Goal: Task Accomplishment & Management: Manage account settings

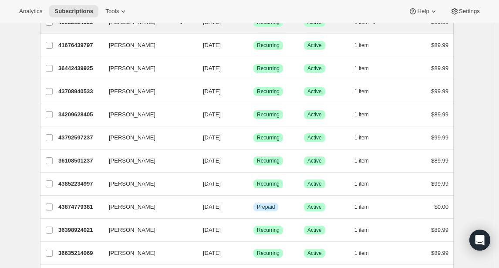
scroll to position [1036, 0]
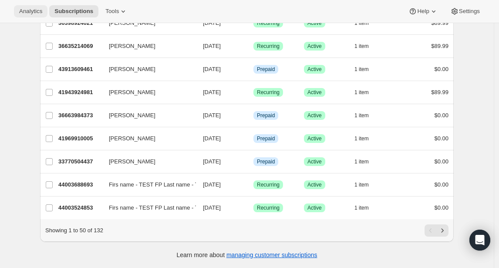
click at [29, 6] on button "Analytics" at bounding box center [31, 11] width 34 height 12
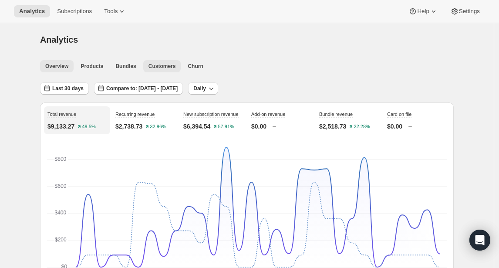
click at [171, 67] on span "Customers" at bounding box center [161, 66] width 27 height 7
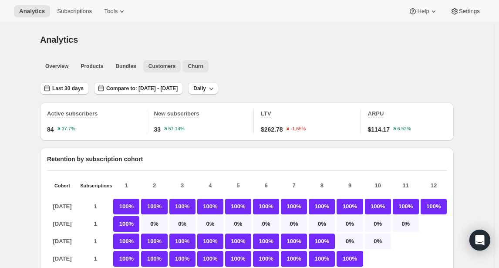
click at [203, 68] on span "Churn" at bounding box center [195, 66] width 15 height 7
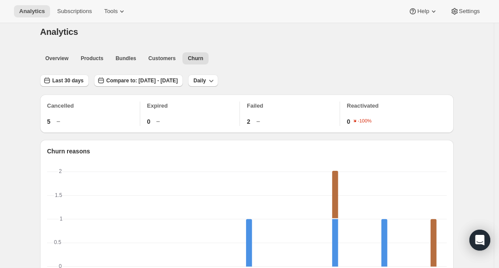
scroll to position [15, 0]
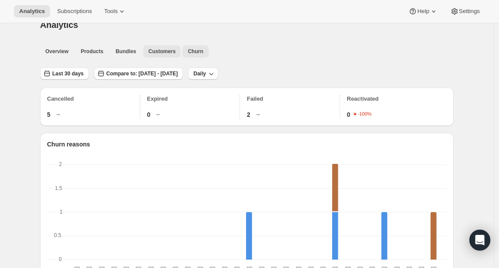
click at [159, 51] on span "Customers" at bounding box center [161, 51] width 27 height 7
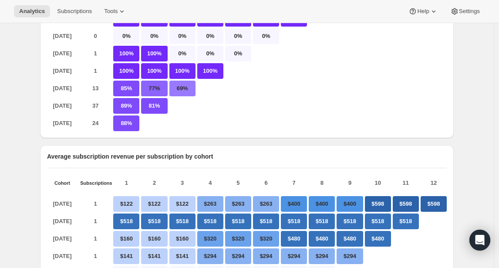
scroll to position [199, 0]
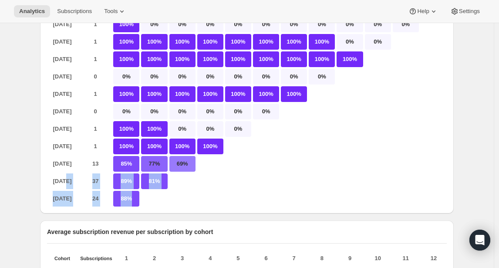
drag, startPoint x: 64, startPoint y: 189, endPoint x: 155, endPoint y: 207, distance: 92.4
click at [150, 206] on div "Aug 2024 1 100% 100% 100% 100% 100% 100% 100% 100% 100% 100% 100% 100% Sep 2024…" at bounding box center [247, 101] width 400 height 209
click at [155, 206] on div at bounding box center [154, 199] width 26 height 16
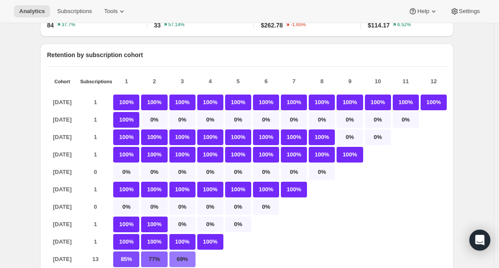
scroll to position [0, 0]
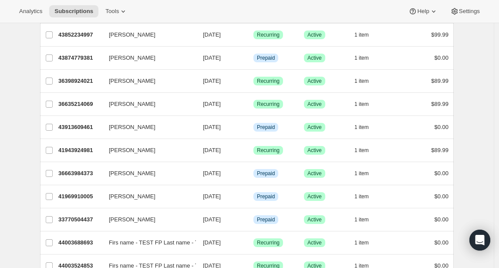
scroll to position [1036, 0]
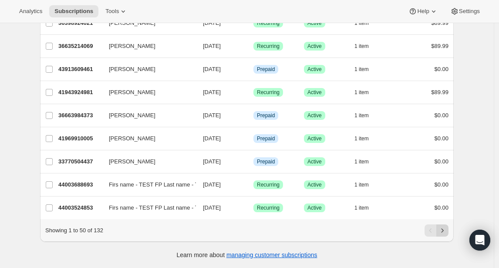
click at [445, 232] on icon "Next" at bounding box center [442, 230] width 9 height 9
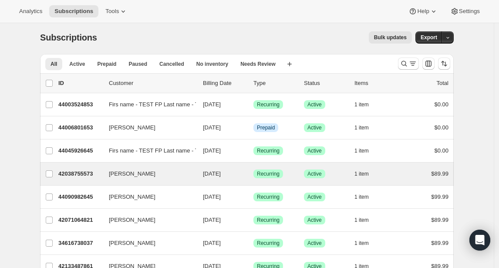
scroll to position [0, 0]
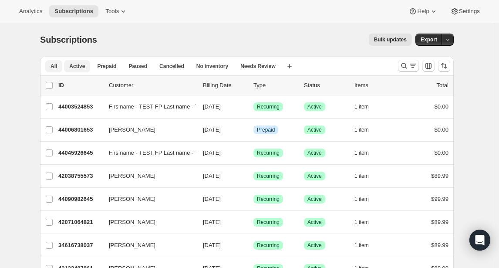
click at [83, 69] on span "Active" at bounding box center [77, 66] width 16 height 7
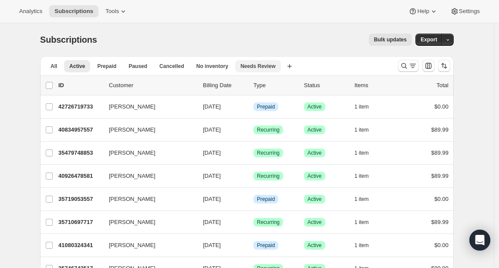
click at [259, 63] on span "Needs Review" at bounding box center [257, 66] width 35 height 7
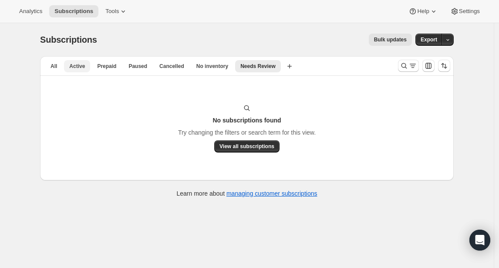
click at [80, 67] on span "Active" at bounding box center [77, 66] width 16 height 7
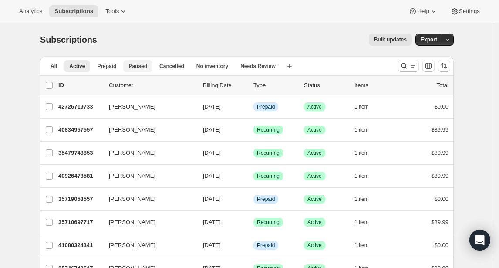
click at [142, 70] on button "Paused" at bounding box center [137, 66] width 29 height 12
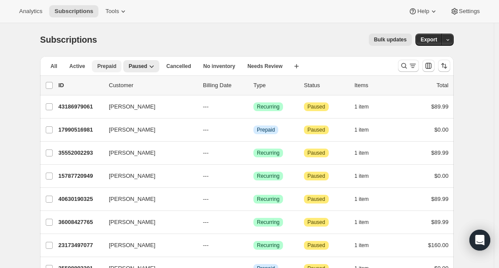
click at [104, 66] on span "Prepaid" at bounding box center [106, 66] width 19 height 7
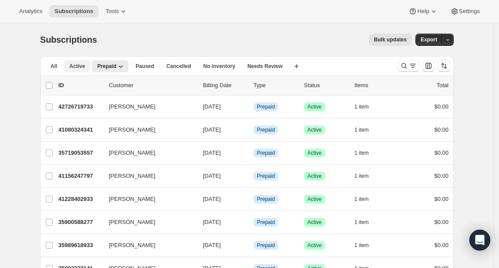
click at [84, 67] on span "Active" at bounding box center [77, 66] width 16 height 7
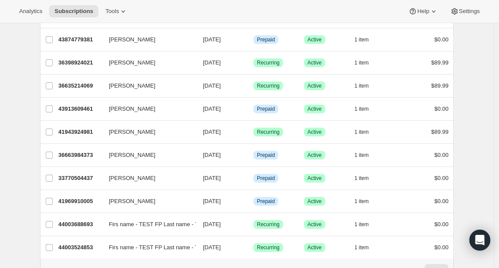
scroll to position [1036, 0]
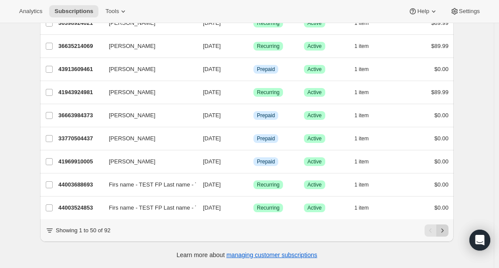
click at [447, 229] on icon "Next" at bounding box center [442, 230] width 9 height 9
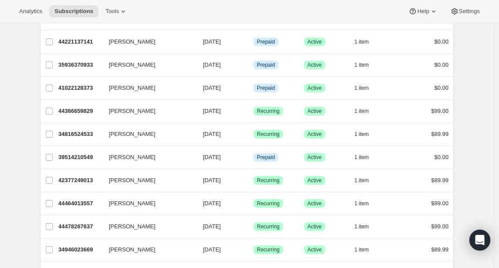
scroll to position [250, 0]
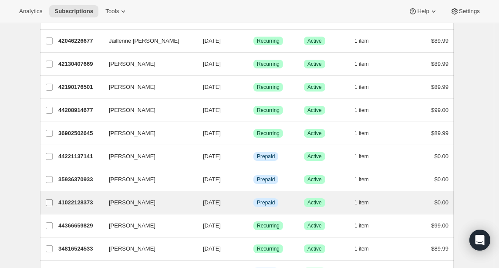
click at [50, 201] on input "[PERSON_NAME]" at bounding box center [49, 202] width 7 height 7
checkbox input "true"
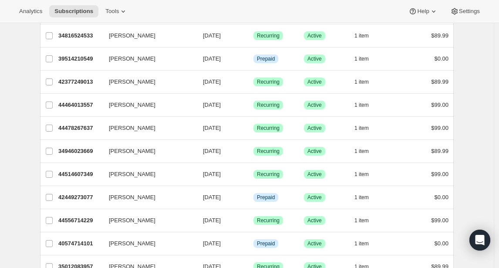
scroll to position [519, 0]
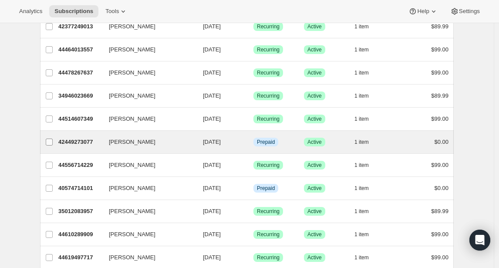
click at [53, 141] on input "[PERSON_NAME]" at bounding box center [49, 141] width 7 height 7
checkbox input "true"
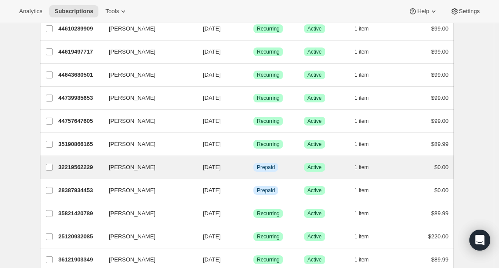
scroll to position [739, 0]
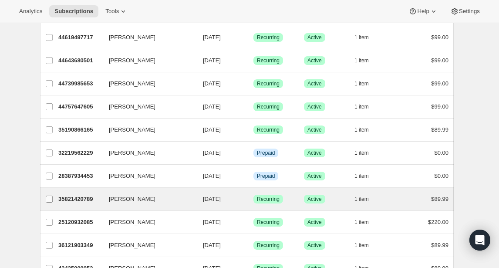
click at [51, 197] on input "[PERSON_NAME]" at bounding box center [49, 198] width 7 height 7
checkbox input "true"
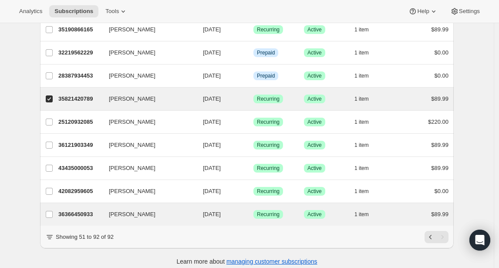
scroll to position [848, 0]
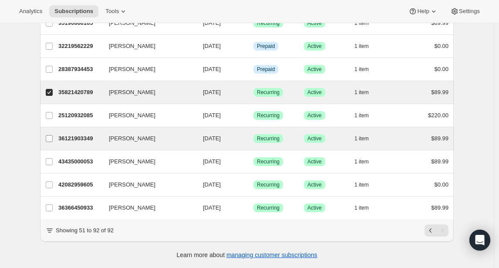
click at [52, 136] on input "[PERSON_NAME]" at bounding box center [49, 138] width 7 height 7
checkbox input "true"
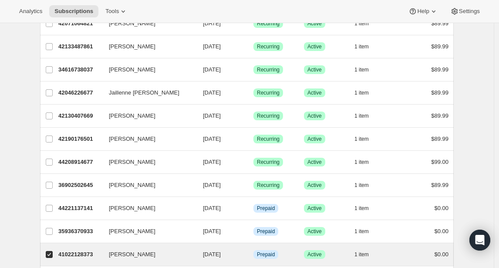
scroll to position [37, 0]
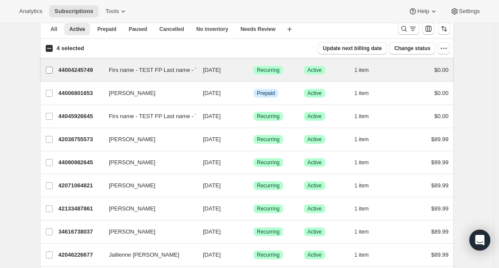
click at [51, 71] on input "Firs name - TEST FP Last name - TEST FP" at bounding box center [49, 70] width 7 height 7
checkbox input "true"
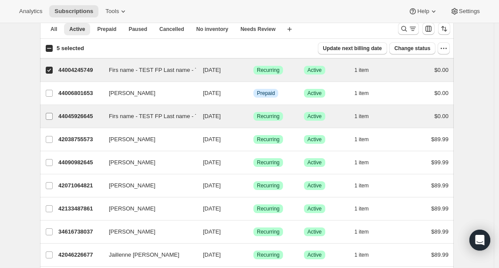
click at [52, 115] on input "Firs name - TEST FP Last name - TEST FP" at bounding box center [49, 116] width 7 height 7
checkbox input "true"
click at [420, 48] on span "Change status" at bounding box center [412, 48] width 36 height 7
select select "15"
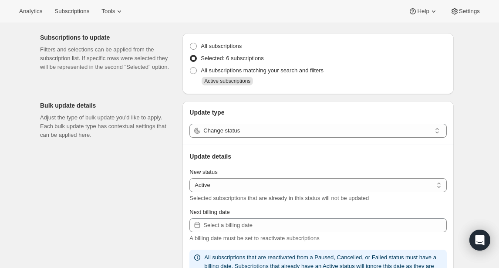
scroll to position [31, 0]
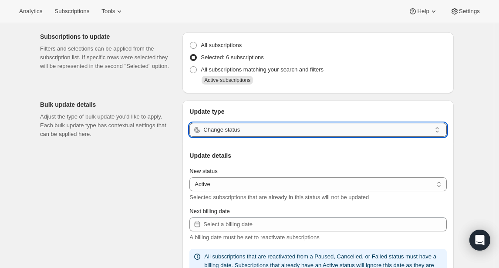
click at [258, 131] on input "Change status" at bounding box center [317, 130] width 228 height 14
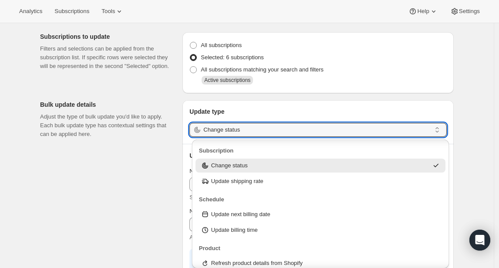
scroll to position [61, 0]
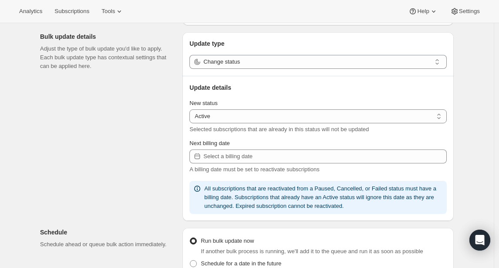
scroll to position [101, 0]
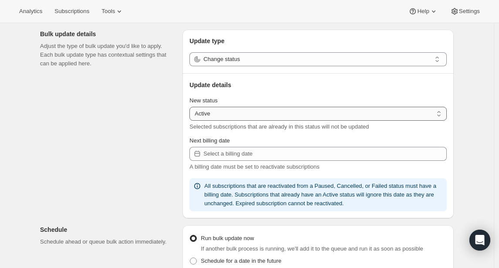
click at [237, 112] on select "Active Paused Cancelled" at bounding box center [317, 114] width 257 height 14
select select "paused"
click at [192, 107] on select "Active Paused Cancelled" at bounding box center [317, 114] width 257 height 14
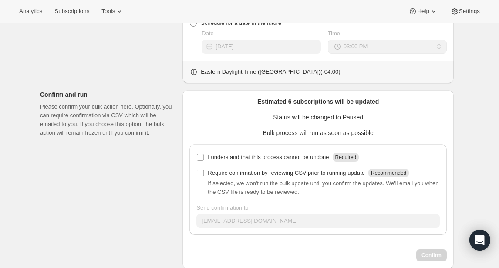
scroll to position [310, 0]
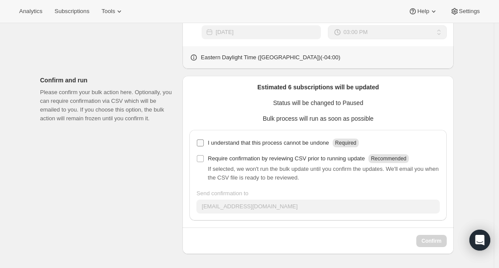
click at [204, 141] on input "I understand that this process cannot be undone Required" at bounding box center [200, 142] width 7 height 7
checkbox input "true"
click at [428, 241] on span "Confirm" at bounding box center [431, 240] width 20 height 7
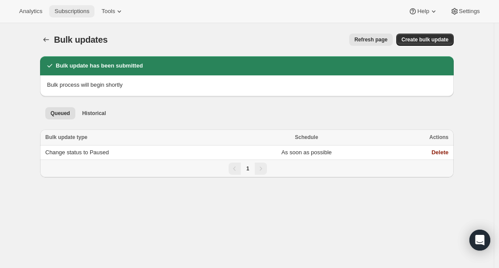
click at [73, 8] on span "Subscriptions" at bounding box center [71, 11] width 35 height 7
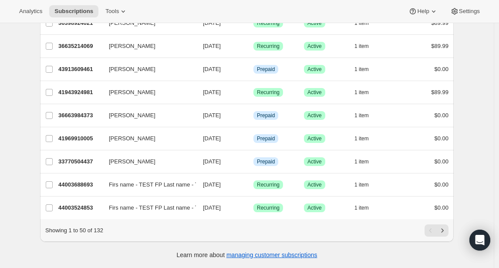
scroll to position [1036, 0]
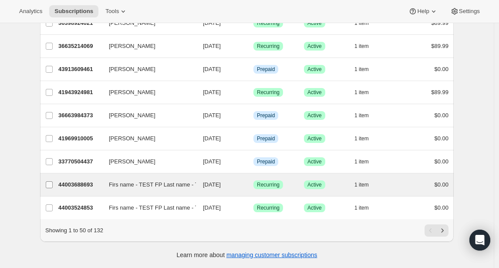
click at [50, 181] on input "Firs name - TEST FP Last name - TEST FP" at bounding box center [49, 184] width 7 height 7
checkbox input "true"
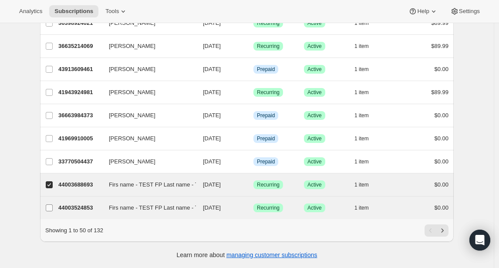
click at [51, 204] on input "Firs name - TEST FP Last name - TEST FP" at bounding box center [49, 207] width 7 height 7
checkbox input "true"
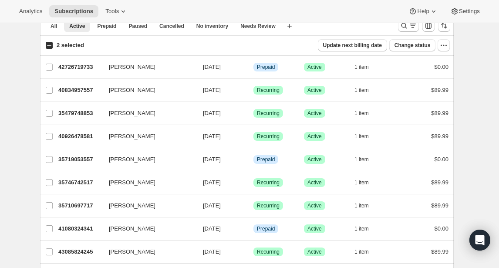
scroll to position [0, 0]
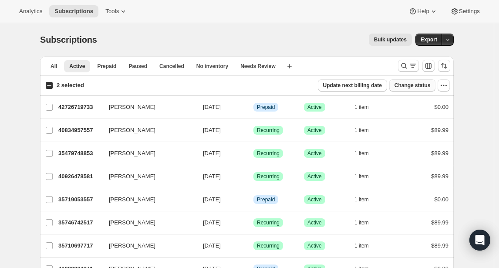
click at [404, 82] on span "Change status" at bounding box center [412, 85] width 36 height 7
select select "15"
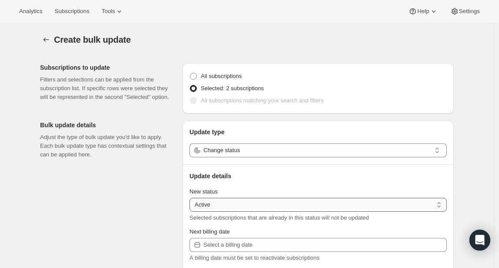
click at [222, 205] on select "Active Paused Cancelled" at bounding box center [317, 205] width 257 height 14
select select "paused"
click at [192, 198] on select "Active Paused Cancelled" at bounding box center [317, 205] width 257 height 14
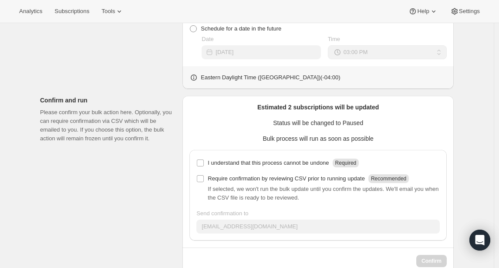
scroll to position [300, 0]
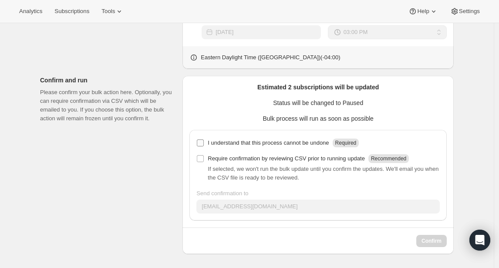
click at [200, 141] on input "I understand that this process cannot be undone Required" at bounding box center [200, 142] width 7 height 7
checkbox input "true"
click at [430, 238] on span "Confirm" at bounding box center [431, 240] width 20 height 7
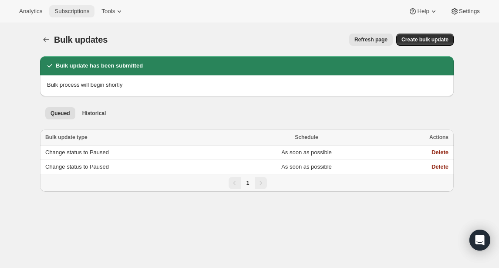
click at [70, 10] on span "Subscriptions" at bounding box center [71, 11] width 35 height 7
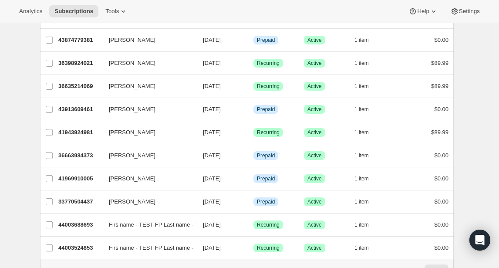
scroll to position [1036, 0]
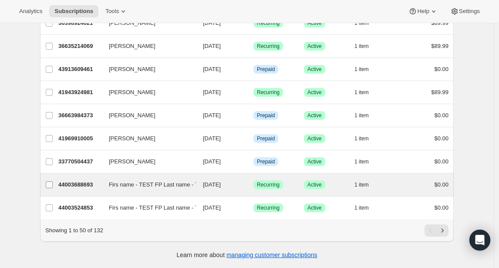
click at [52, 181] on input "Firs name - TEST FP Last name - TEST FP" at bounding box center [49, 184] width 7 height 7
checkbox input "true"
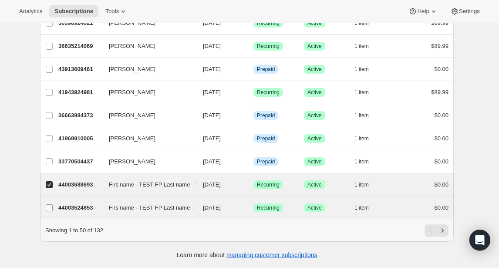
click at [52, 204] on input "Firs name - TEST FP Last name - TEST FP" at bounding box center [49, 207] width 7 height 7
checkbox input "true"
click at [443, 233] on icon "Next" at bounding box center [442, 230] width 9 height 9
checkbox input "true"
checkbox input "false"
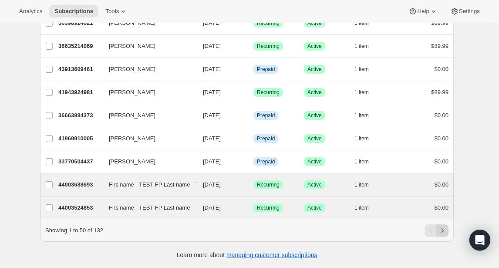
checkbox input "false"
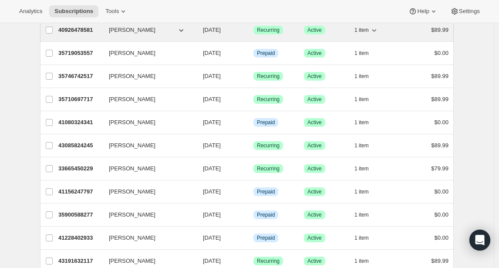
scroll to position [0, 0]
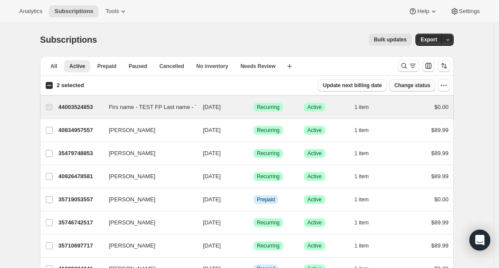
click at [400, 84] on span "Change status" at bounding box center [412, 85] width 36 height 7
select select "15"
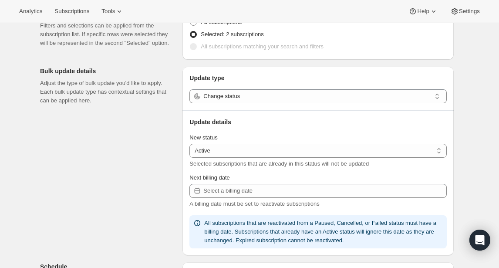
scroll to position [77, 0]
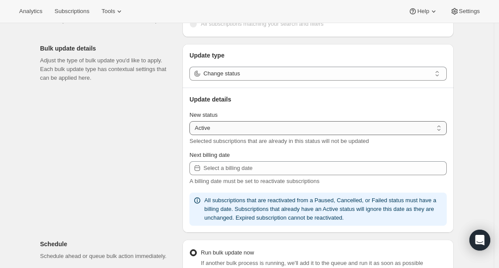
click at [263, 130] on select "Active Paused Cancelled" at bounding box center [317, 128] width 257 height 14
select select "paused"
click at [192, 121] on select "Active Paused Cancelled" at bounding box center [317, 128] width 257 height 14
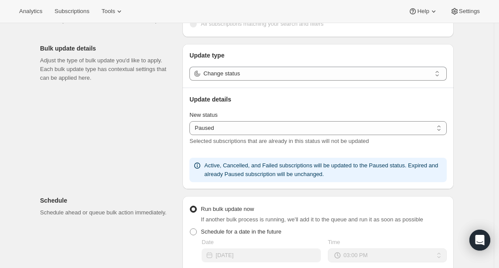
scroll to position [300, 0]
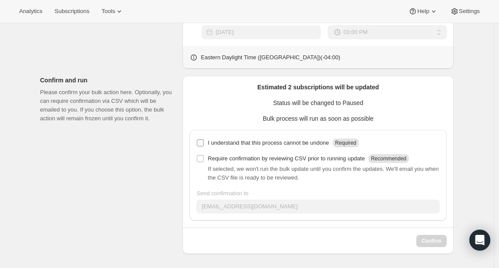
click at [202, 142] on input "I understand that this process cannot be undone Required" at bounding box center [200, 142] width 7 height 7
checkbox input "true"
click at [428, 238] on span "Confirm" at bounding box center [431, 240] width 20 height 7
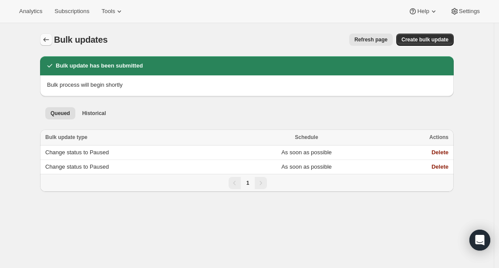
click at [50, 41] on icon "Bulk updates" at bounding box center [46, 39] width 9 height 9
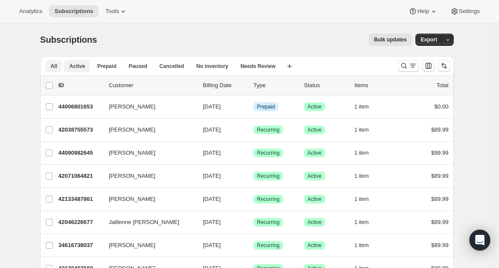
click at [59, 68] on button "All" at bounding box center [53, 66] width 17 height 12
click at [77, 71] on button "Active" at bounding box center [77, 66] width 26 height 12
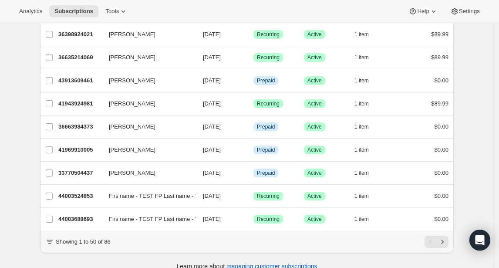
scroll to position [1028, 0]
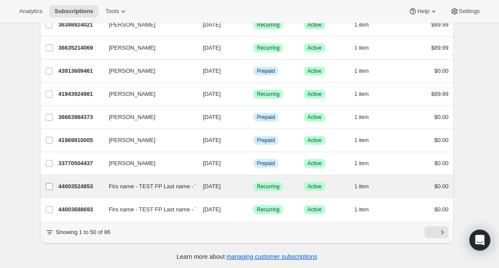
click at [51, 188] on input "Firs name - TEST FP Last name - TEST FP" at bounding box center [49, 186] width 7 height 7
checkbox input "true"
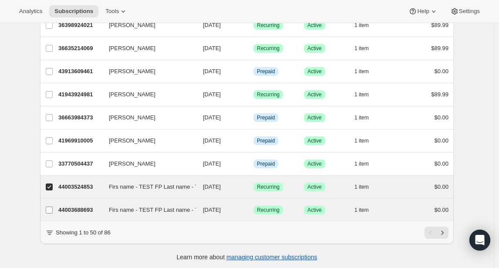
click at [51, 207] on input "Firs name - TEST FP Last name - TEST FP" at bounding box center [49, 209] width 7 height 7
checkbox input "true"
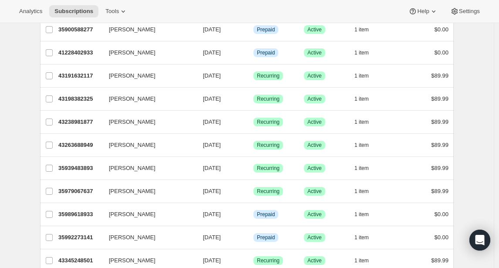
scroll to position [0, 0]
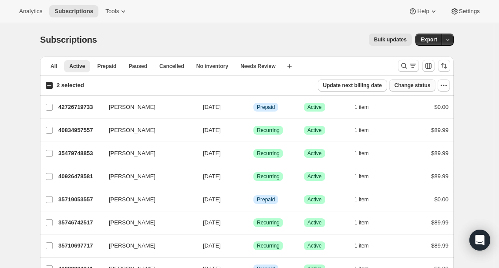
click at [412, 86] on span "Change status" at bounding box center [412, 85] width 36 height 7
select select "15"
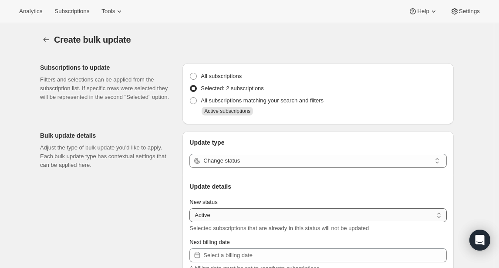
click at [224, 217] on select "Active Paused Cancelled" at bounding box center [317, 215] width 257 height 14
select select "paused"
click at [192, 208] on select "Active Paused Cancelled" at bounding box center [317, 215] width 257 height 14
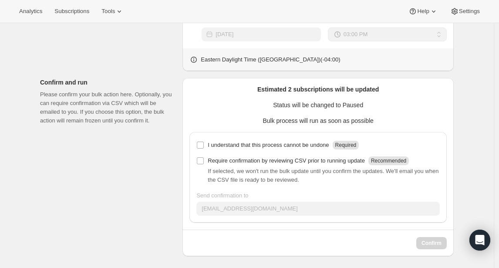
scroll to position [310, 0]
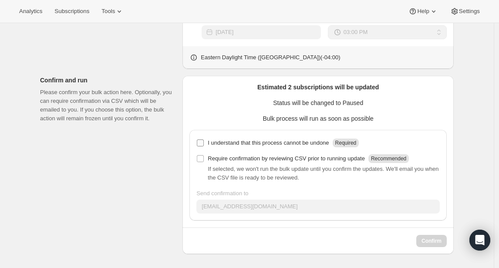
click at [202, 144] on input "I understand that this process cannot be undone Required" at bounding box center [200, 142] width 7 height 7
checkbox input "true"
click at [434, 244] on span "Confirm" at bounding box center [431, 240] width 20 height 7
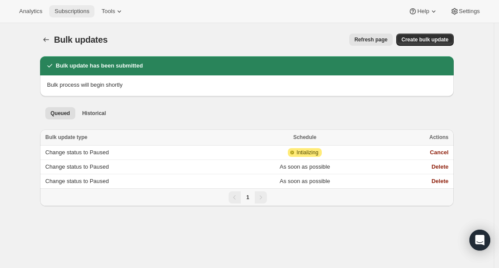
click at [71, 10] on span "Subscriptions" at bounding box center [71, 11] width 35 height 7
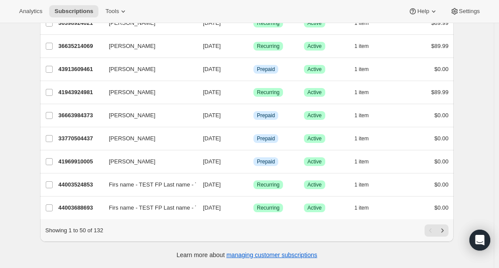
scroll to position [1036, 0]
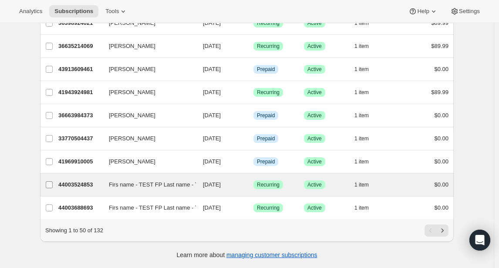
click at [50, 181] on input "Firs name - TEST FP Last name - TEST FP" at bounding box center [49, 184] width 7 height 7
checkbox input "true"
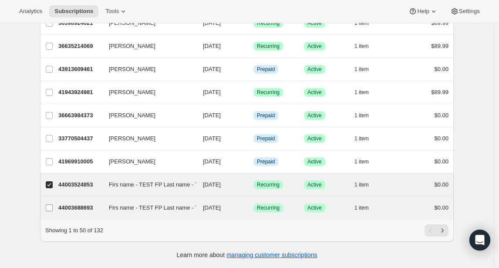
click at [53, 204] on input "Firs name - TEST FP Last name - TEST FP" at bounding box center [49, 207] width 7 height 7
checkbox input "true"
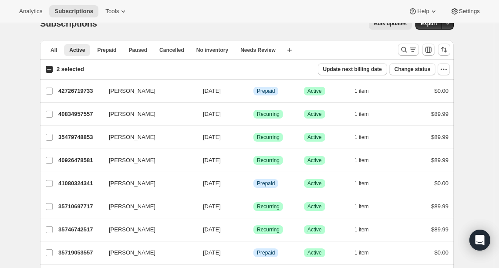
scroll to position [0, 0]
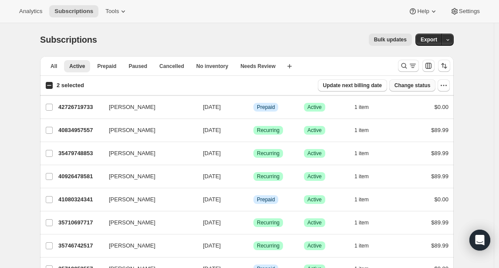
click at [407, 88] on span "Change status" at bounding box center [412, 85] width 36 height 7
select select "15"
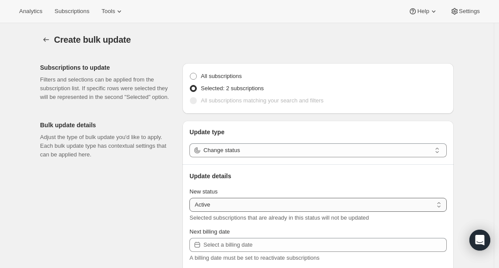
click at [246, 203] on select "Active Paused Cancelled" at bounding box center [317, 205] width 257 height 14
select select "paused"
click at [192, 198] on select "Active Paused Cancelled" at bounding box center [317, 205] width 257 height 14
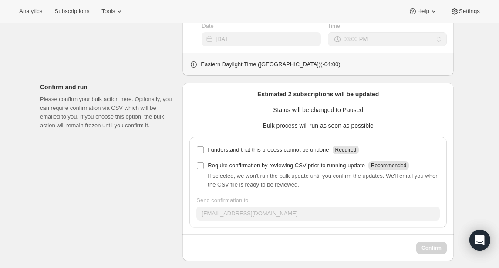
scroll to position [300, 0]
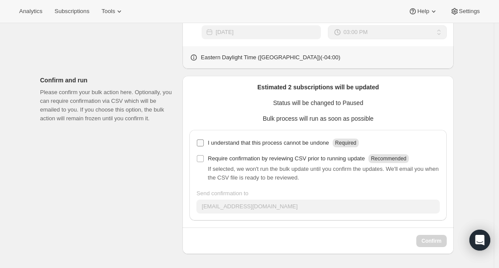
click at [203, 140] on input "I understand that this process cannot be undone Required" at bounding box center [200, 142] width 7 height 7
checkbox input "true"
click at [437, 243] on span "Confirm" at bounding box center [431, 240] width 20 height 7
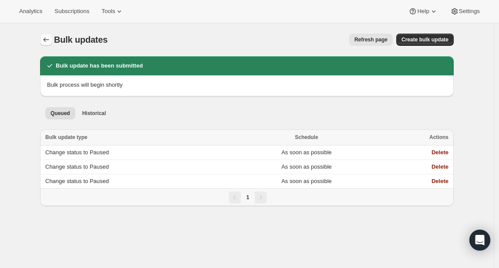
click at [49, 39] on icon "Bulk updates" at bounding box center [46, 39] width 9 height 9
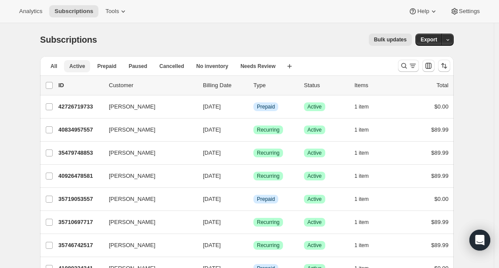
click at [79, 63] on span "Active" at bounding box center [77, 66] width 16 height 7
click at [57, 64] on span "All" at bounding box center [53, 66] width 7 height 7
click at [78, 64] on span "Active" at bounding box center [77, 66] width 16 height 7
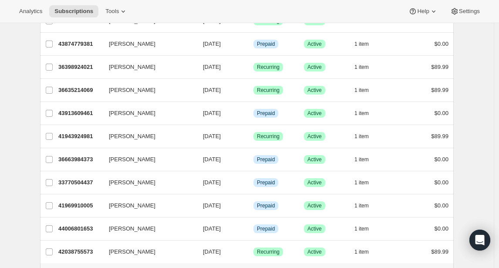
scroll to position [1036, 0]
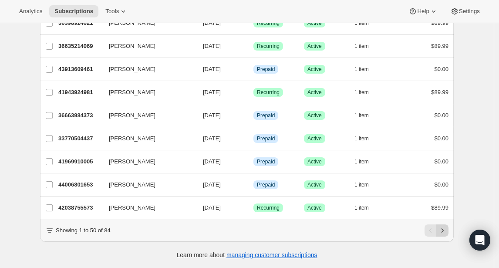
click at [441, 229] on icon "Next" at bounding box center [442, 230] width 9 height 9
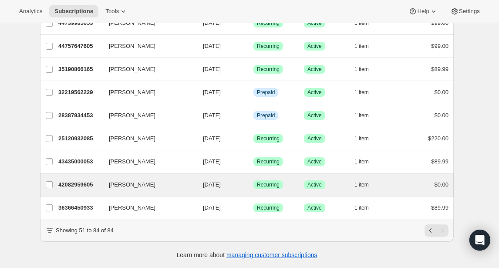
scroll to position [667, 0]
click at [53, 181] on input "[PERSON_NAME]" at bounding box center [49, 184] width 7 height 7
checkbox input "true"
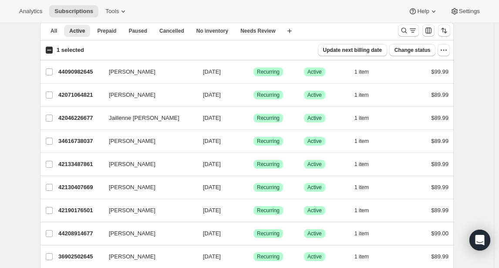
scroll to position [0, 0]
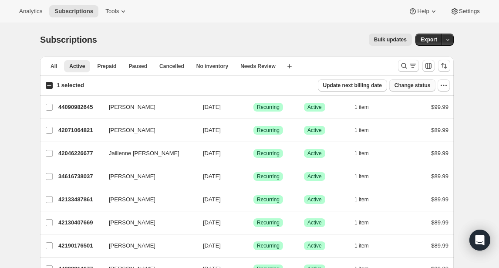
click at [426, 86] on span "Change status" at bounding box center [412, 85] width 36 height 7
select select "15"
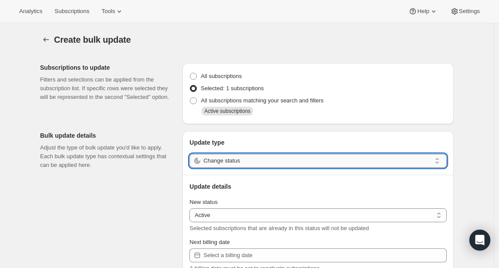
click at [222, 160] on input "Change status" at bounding box center [317, 161] width 228 height 14
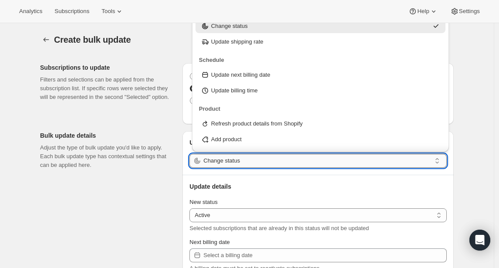
click at [222, 160] on input "Change status" at bounding box center [317, 161] width 228 height 14
click at [242, 215] on select "Active Paused Cancelled" at bounding box center [317, 215] width 257 height 14
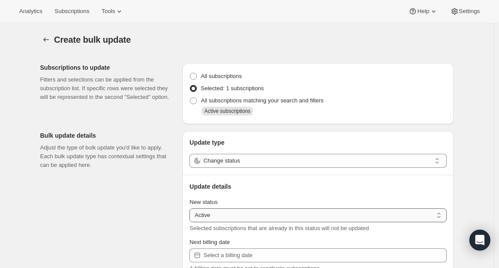
select select "paused"
click at [192, 208] on select "Active Paused Cancelled" at bounding box center [317, 215] width 257 height 14
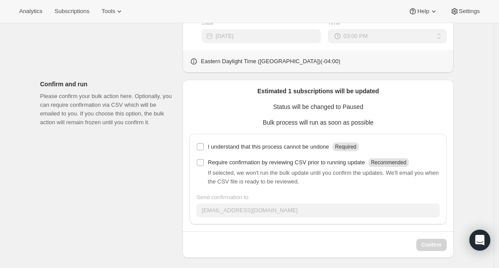
scroll to position [310, 0]
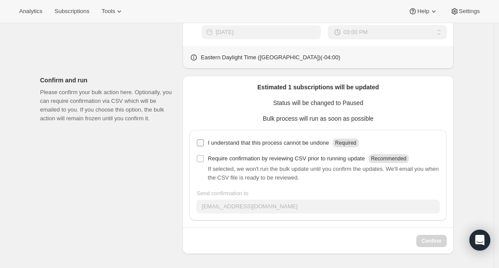
click at [201, 141] on input "I understand that this process cannot be undone Required" at bounding box center [200, 142] width 7 height 7
checkbox input "true"
click at [433, 236] on button "Confirm" at bounding box center [431, 241] width 30 height 12
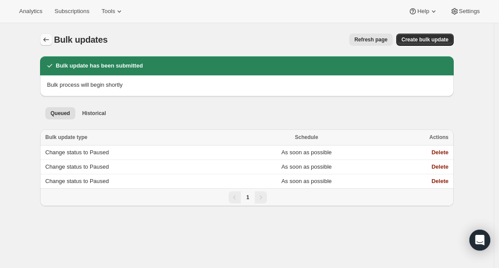
click at [46, 40] on icon "Bulk updates" at bounding box center [47, 39] width 6 height 4
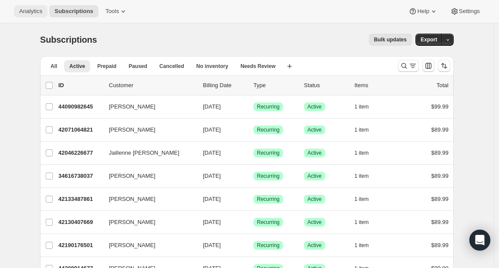
click at [28, 15] on button "Analytics" at bounding box center [31, 11] width 34 height 12
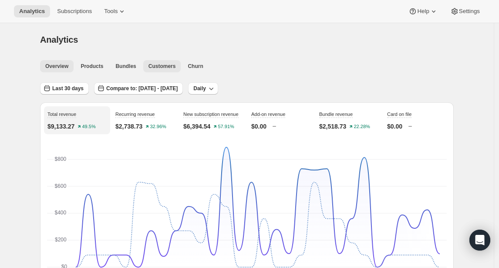
click at [162, 67] on span "Customers" at bounding box center [161, 66] width 27 height 7
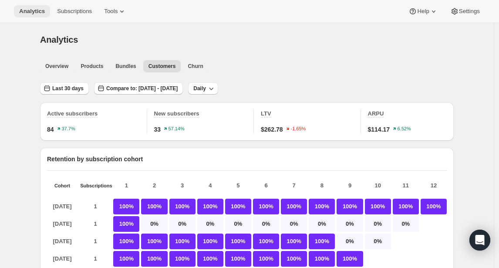
click at [33, 10] on span "Analytics" at bounding box center [32, 11] width 26 height 7
